Goal: Manage account settings

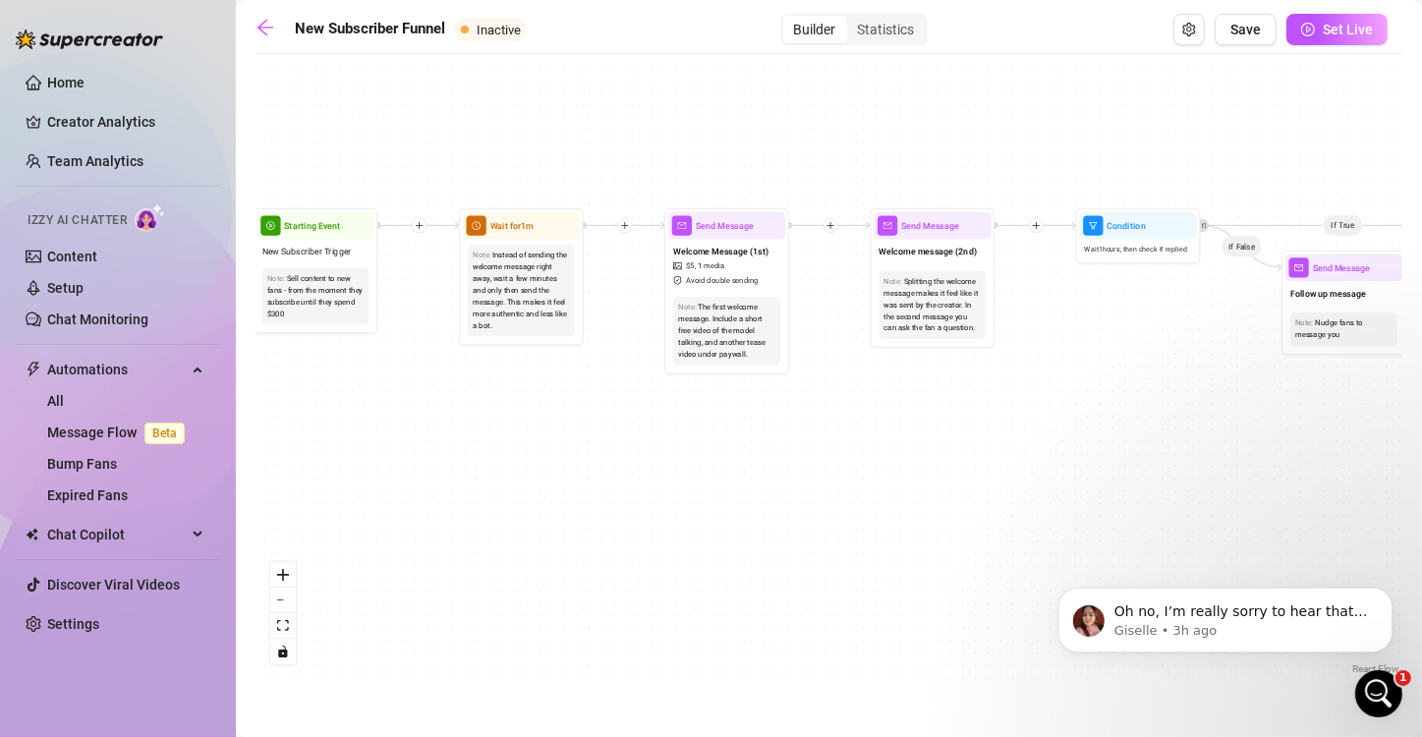
scroll to position [2614, 0]
click at [1370, 682] on icon "Open Intercom Messenger" at bounding box center [1376, 691] width 32 height 32
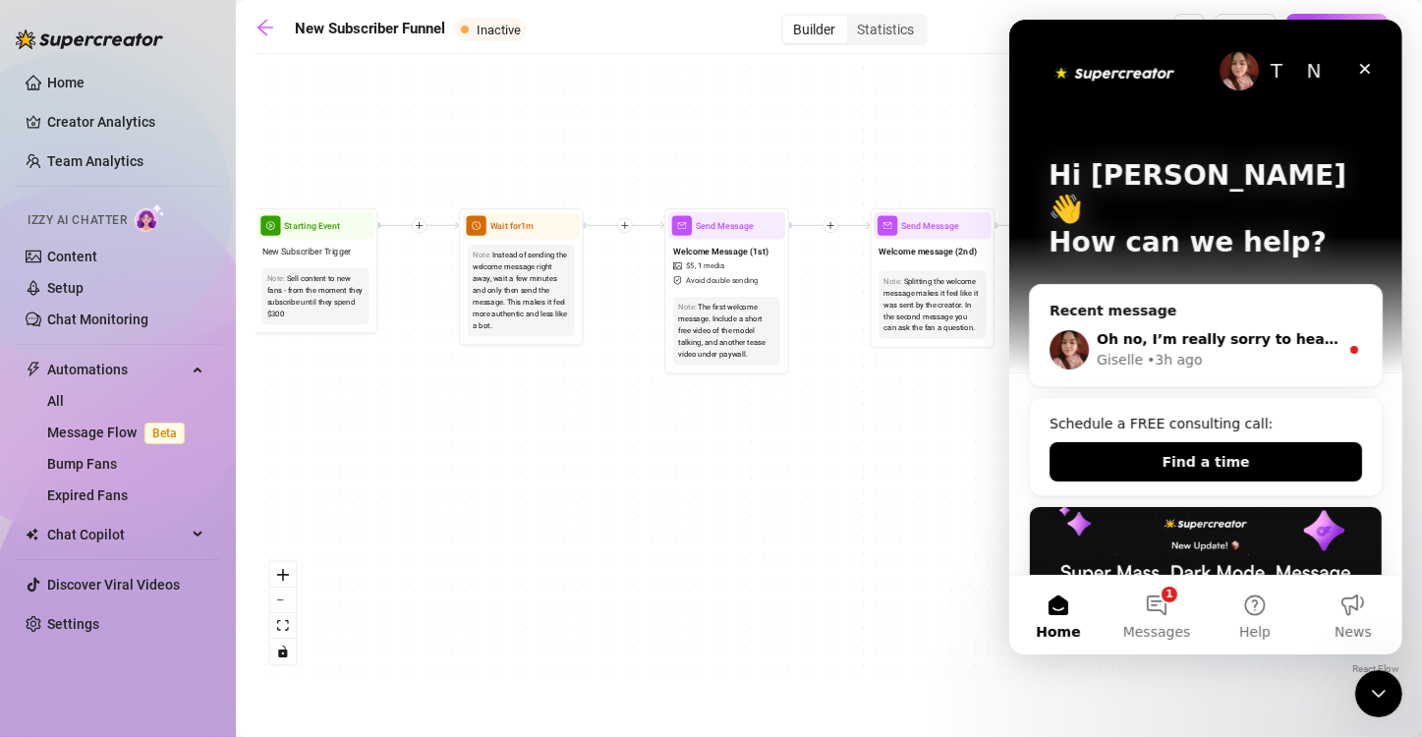
click at [1318, 350] on div "Giselle • 3h ago" at bounding box center [1217, 360] width 242 height 21
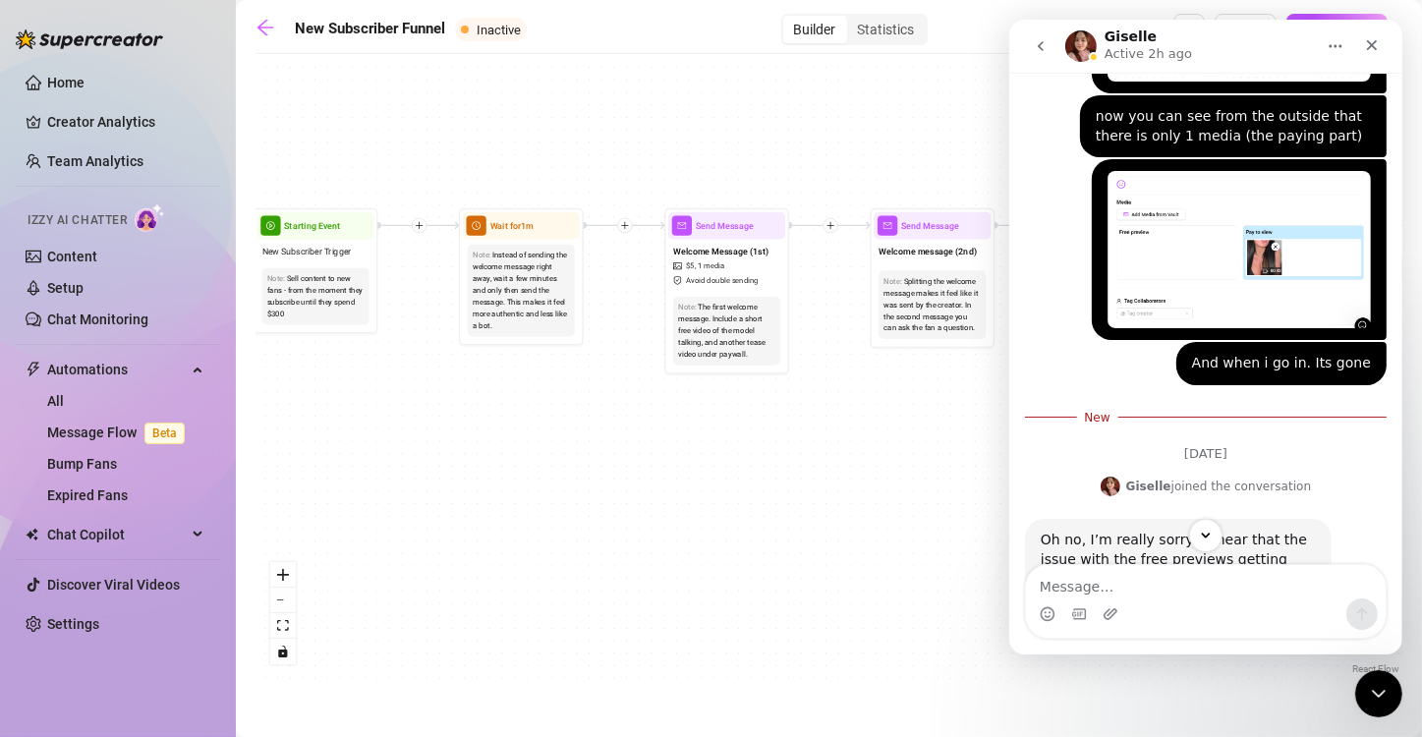
scroll to position [2662, 0]
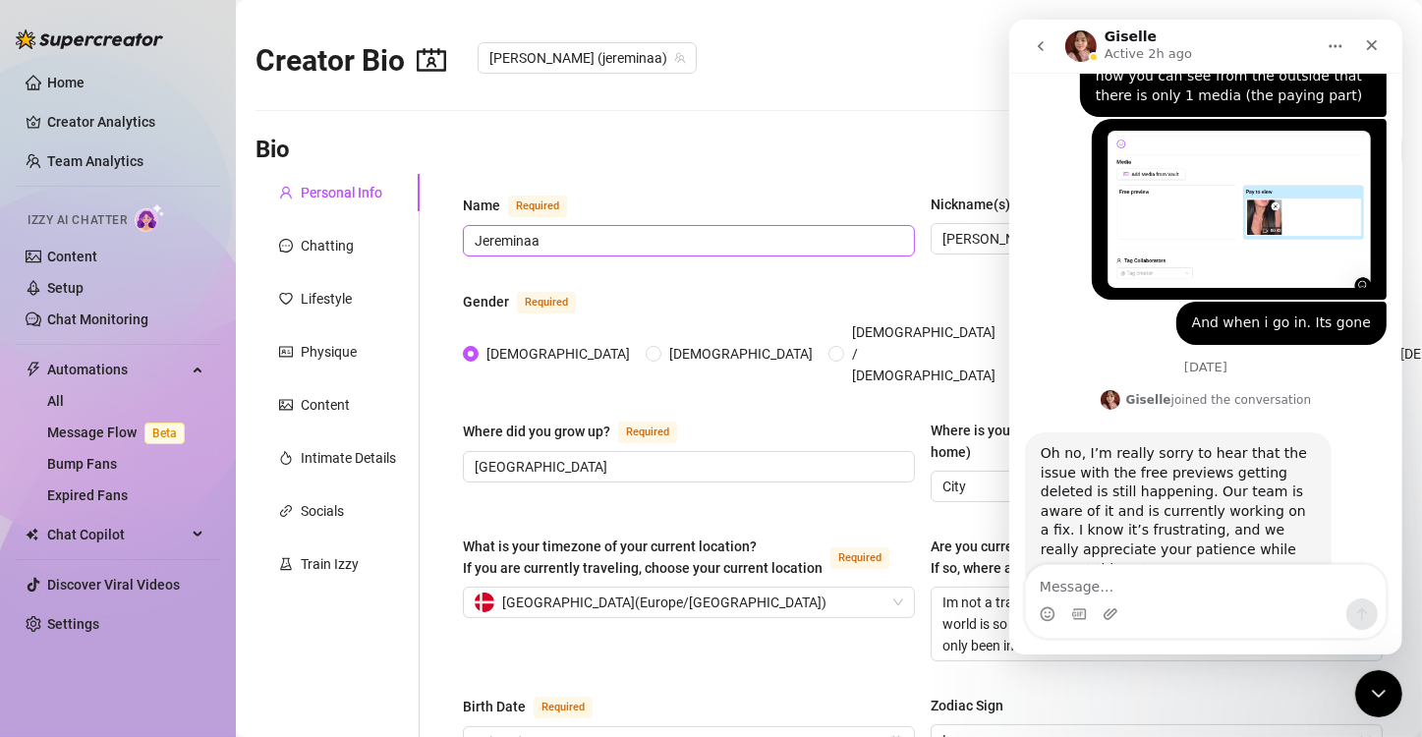
radio input "true"
type input "[DATE]"
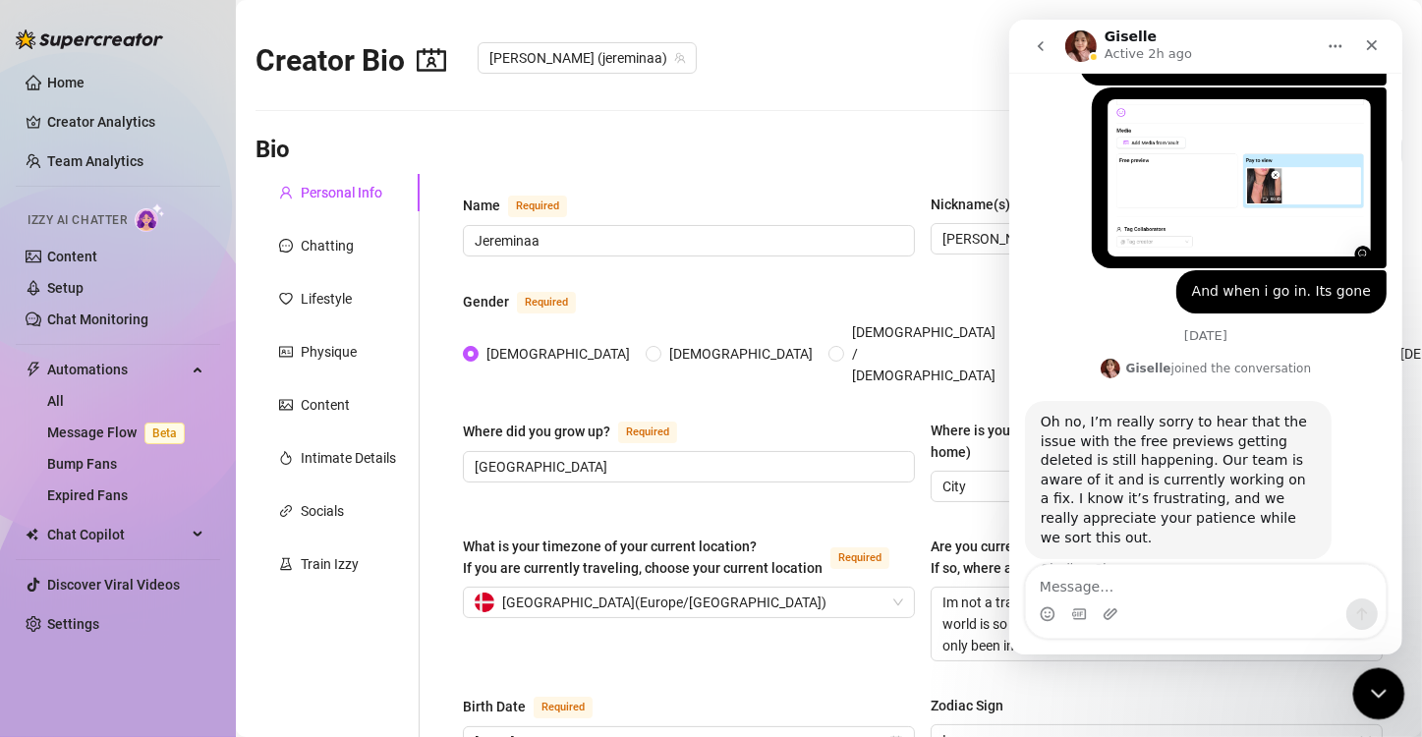
click at [1370, 685] on icon "Close Intercom Messenger" at bounding box center [1376, 691] width 24 height 24
